Goal: Check status: Check status

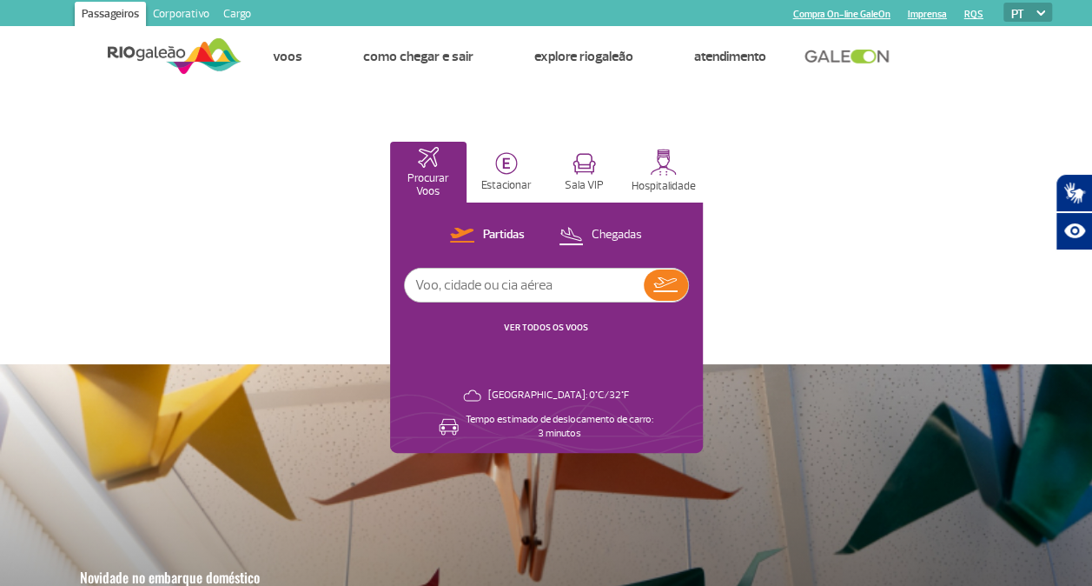
click at [549, 284] on input "text" at bounding box center [524, 284] width 239 height 33
type input "K"
click at [424, 285] on input "K" at bounding box center [524, 284] width 239 height 33
click at [467, 289] on input "text" at bounding box center [524, 284] width 239 height 33
type input "EK248"
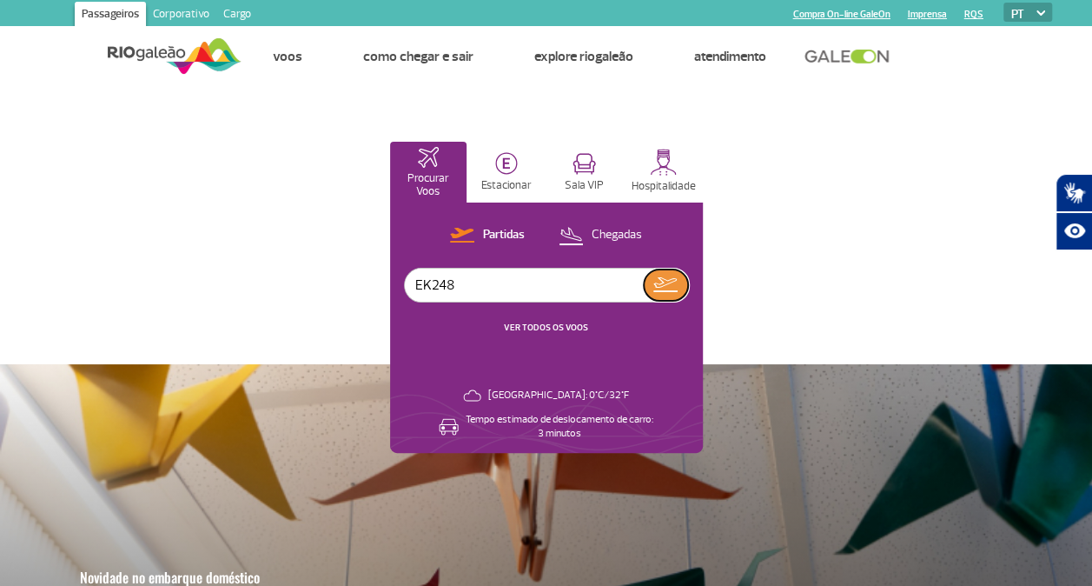
click at [676, 284] on img at bounding box center [665, 284] width 24 height 15
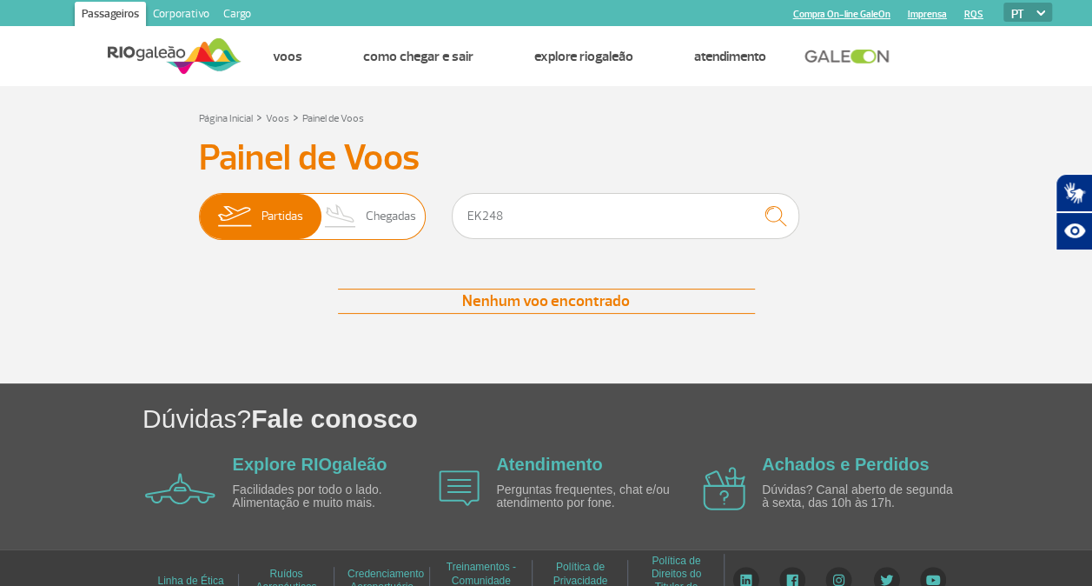
click at [283, 201] on span "Partidas" at bounding box center [282, 216] width 42 height 45
click at [199, 208] on input "Partidas Chegadas" at bounding box center [199, 208] width 0 height 0
